Goal: Task Accomplishment & Management: Manage account settings

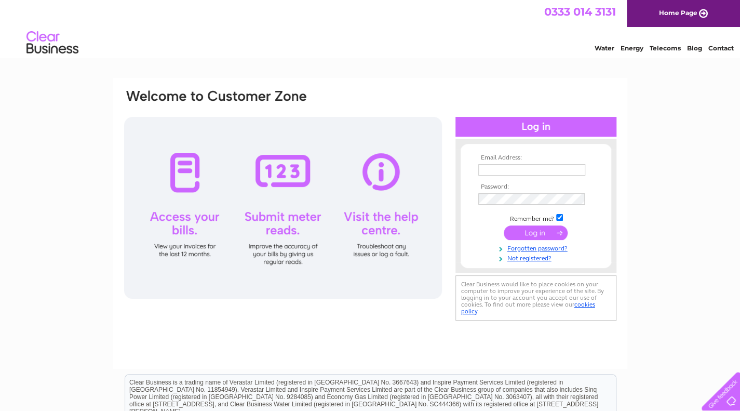
click at [504, 172] on input "text" at bounding box center [531, 169] width 107 height 11
type input "babak1978.93@gmail.com"
click at [549, 231] on input "submit" at bounding box center [536, 232] width 64 height 15
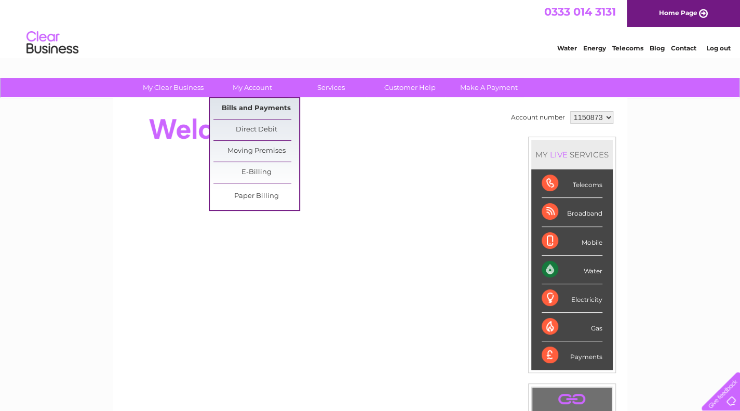
click at [256, 111] on link "Bills and Payments" at bounding box center [256, 108] width 86 height 21
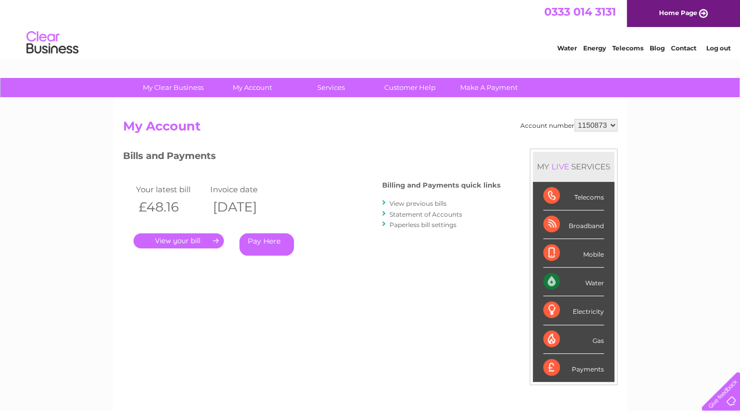
click at [188, 239] on link "." at bounding box center [178, 240] width 90 height 15
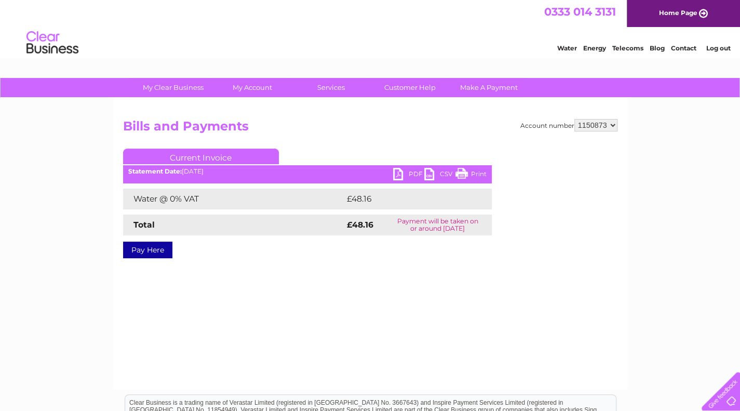
click at [410, 177] on link "PDF" at bounding box center [408, 175] width 31 height 15
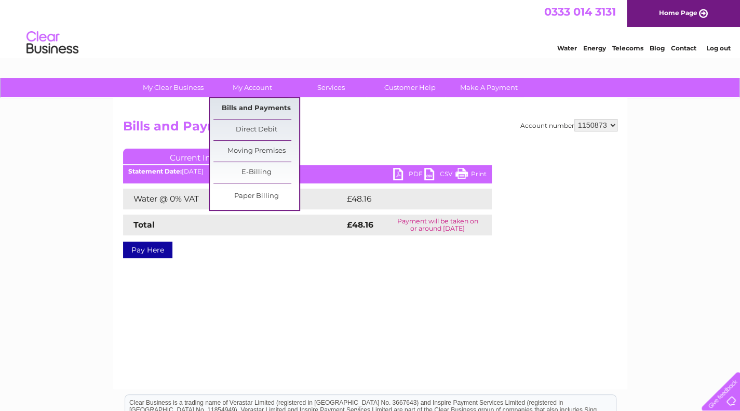
click at [266, 111] on link "Bills and Payments" at bounding box center [256, 108] width 86 height 21
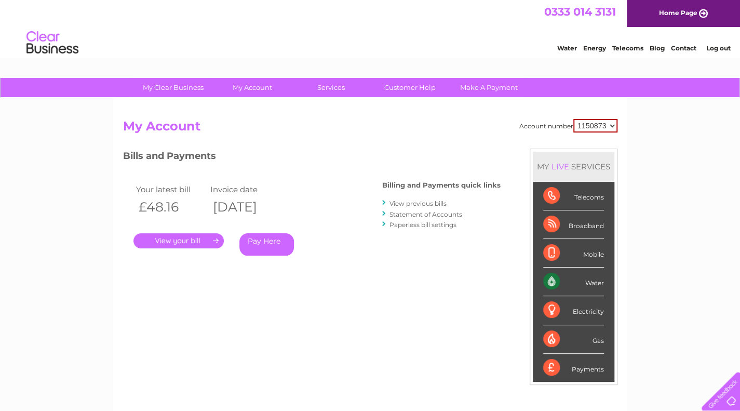
click at [425, 214] on link "Statement of Accounts" at bounding box center [425, 214] width 73 height 8
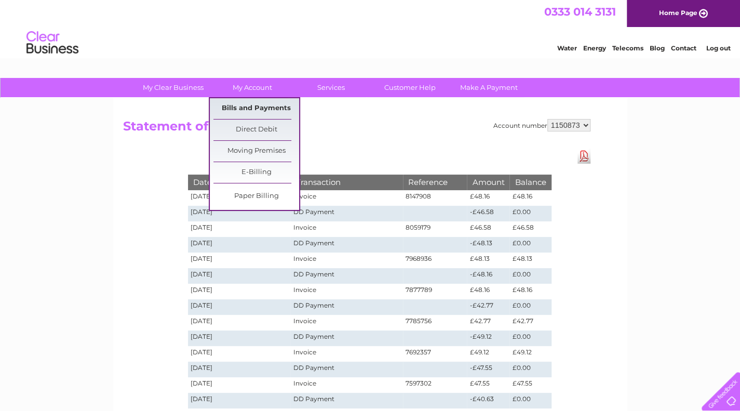
click at [247, 111] on link "Bills and Payments" at bounding box center [256, 108] width 86 height 21
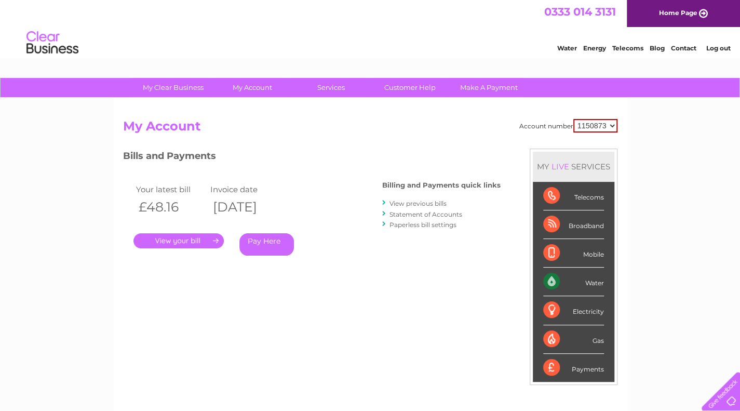
click at [435, 205] on link "View previous bills" at bounding box center [417, 203] width 57 height 8
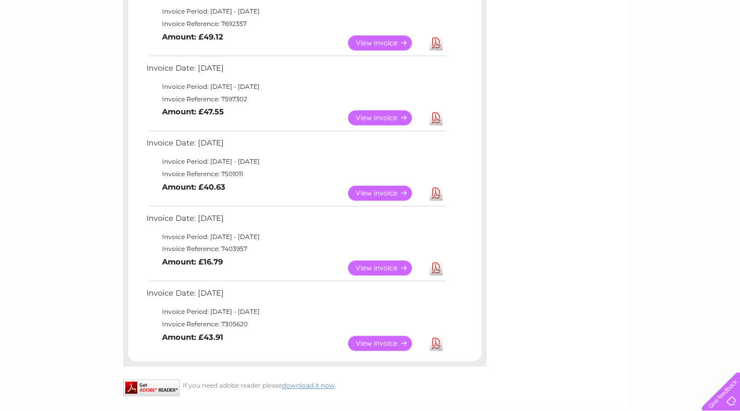
scroll to position [623, 0]
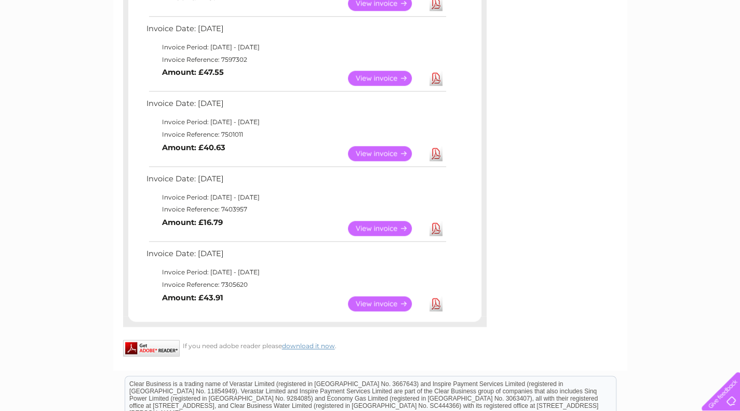
click at [382, 304] on link "View" at bounding box center [386, 303] width 76 height 15
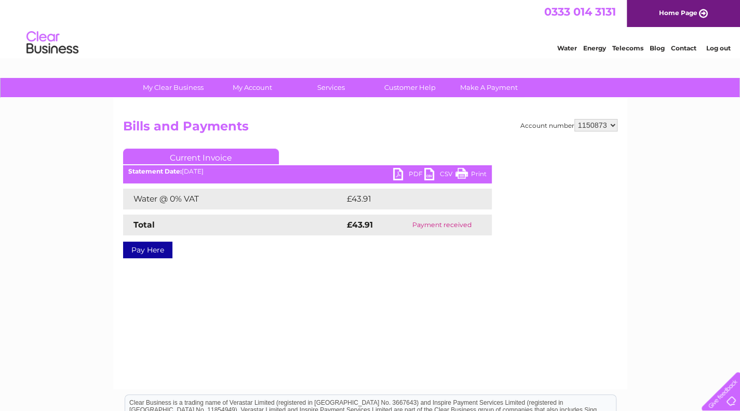
click at [404, 174] on link "PDF" at bounding box center [408, 175] width 31 height 15
